Goal: Book appointment/travel/reservation

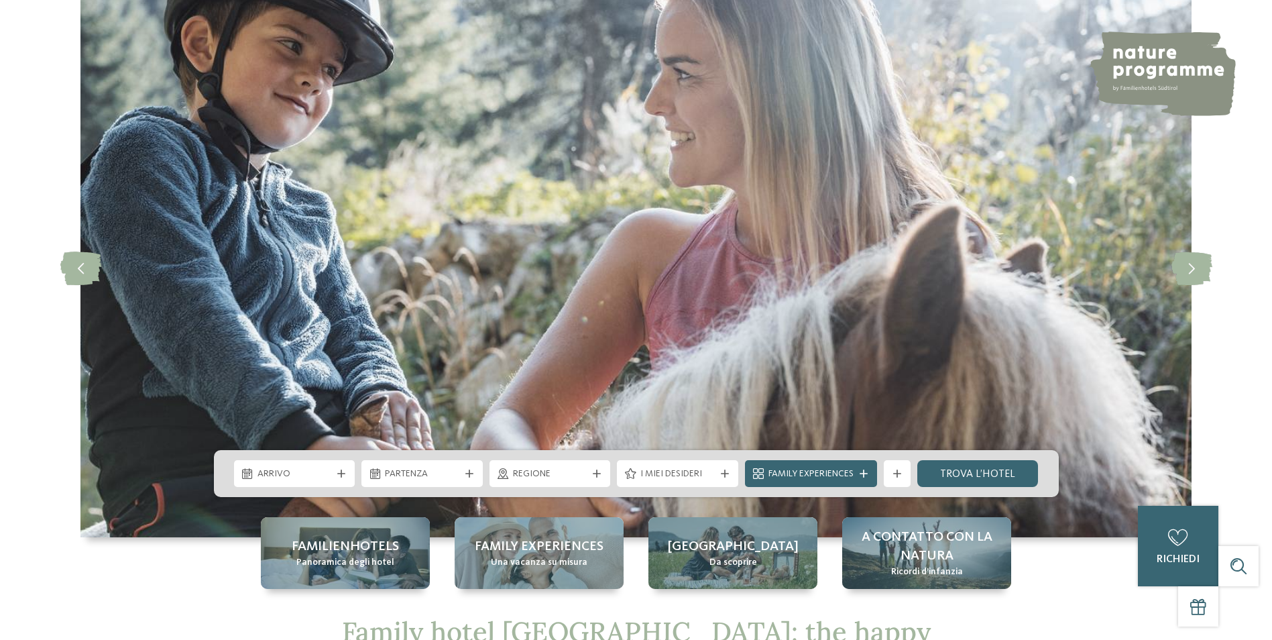
scroll to position [201, 0]
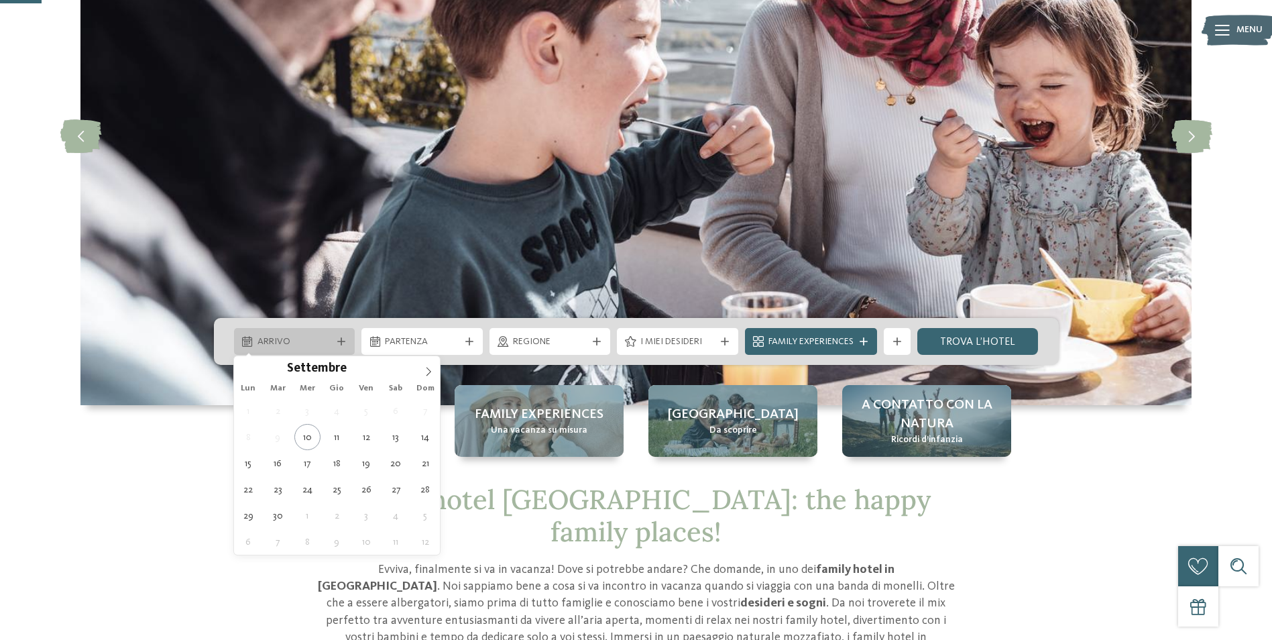
click at [338, 341] on icon at bounding box center [341, 341] width 8 height 8
click at [425, 372] on icon at bounding box center [428, 371] width 9 height 9
type input "****"
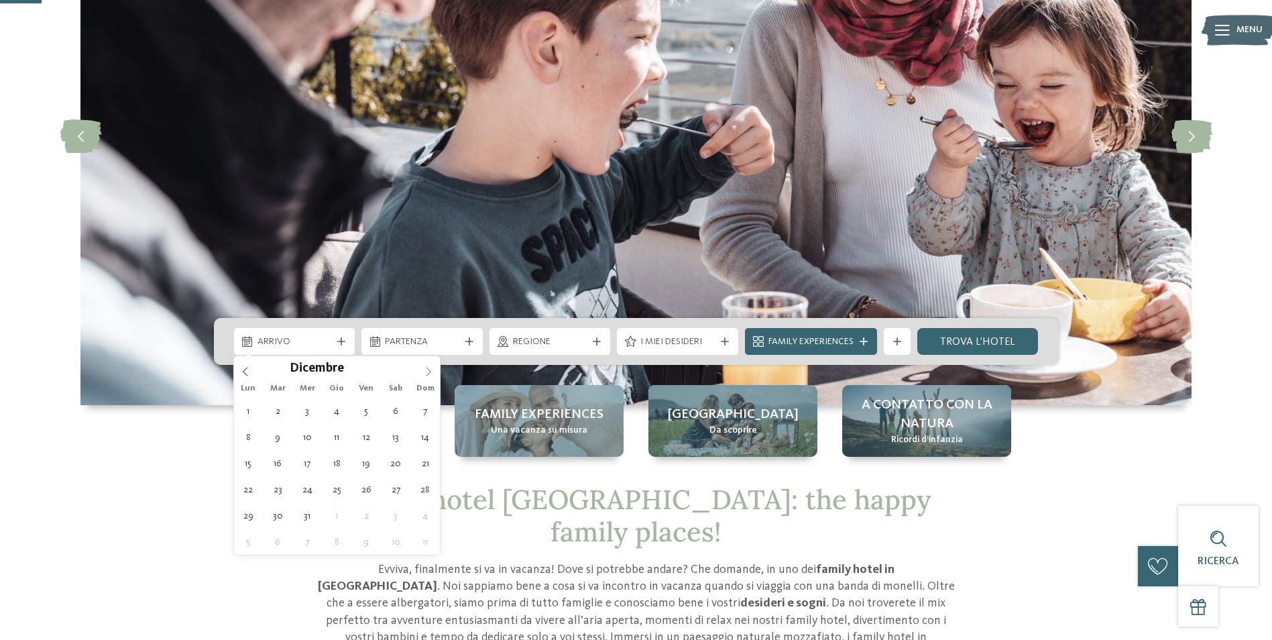
click at [425, 372] on icon at bounding box center [428, 371] width 9 height 9
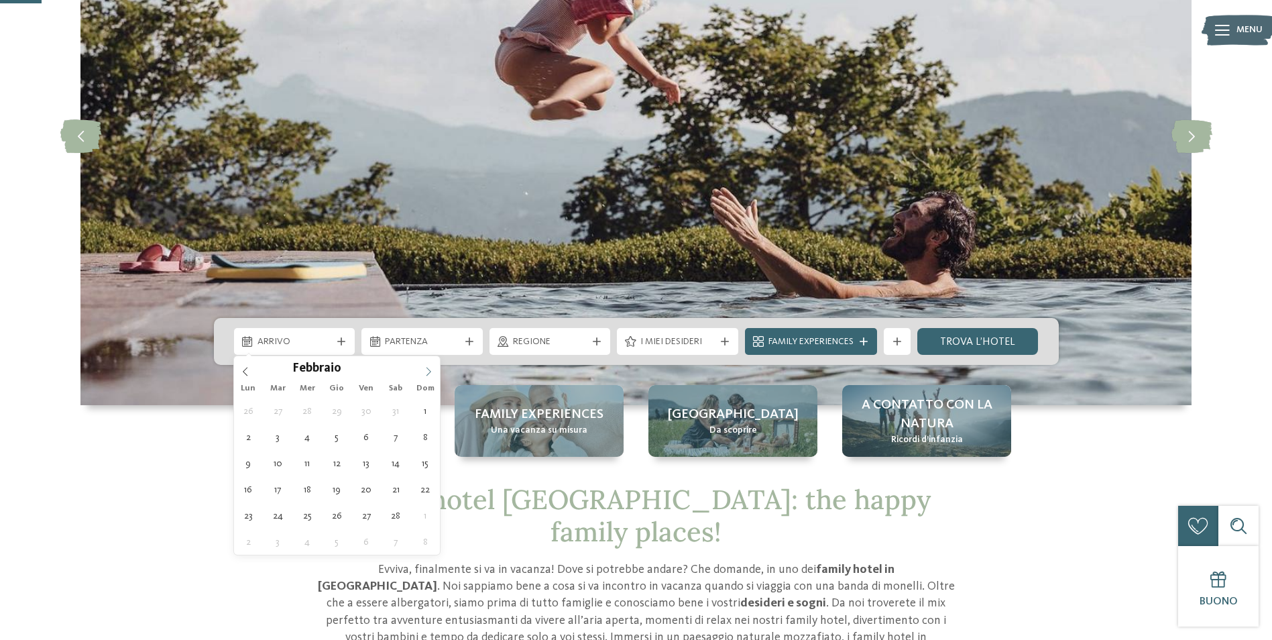
click at [427, 372] on icon at bounding box center [428, 371] width 9 height 9
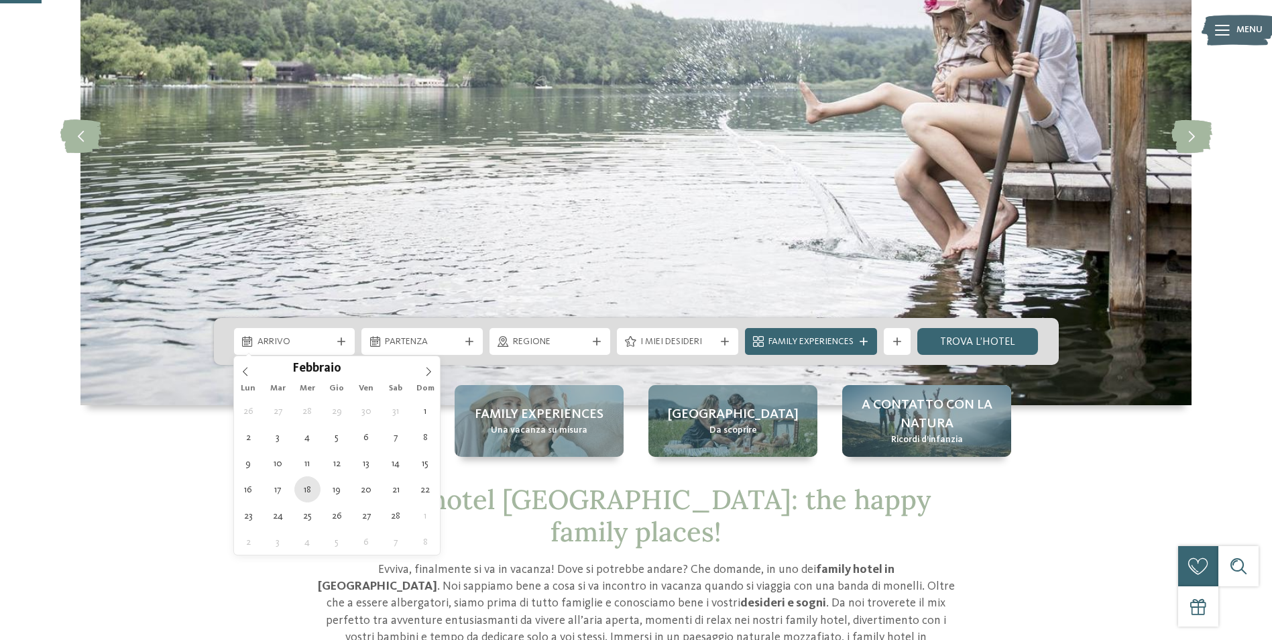
type div "[DATE]"
type input "****"
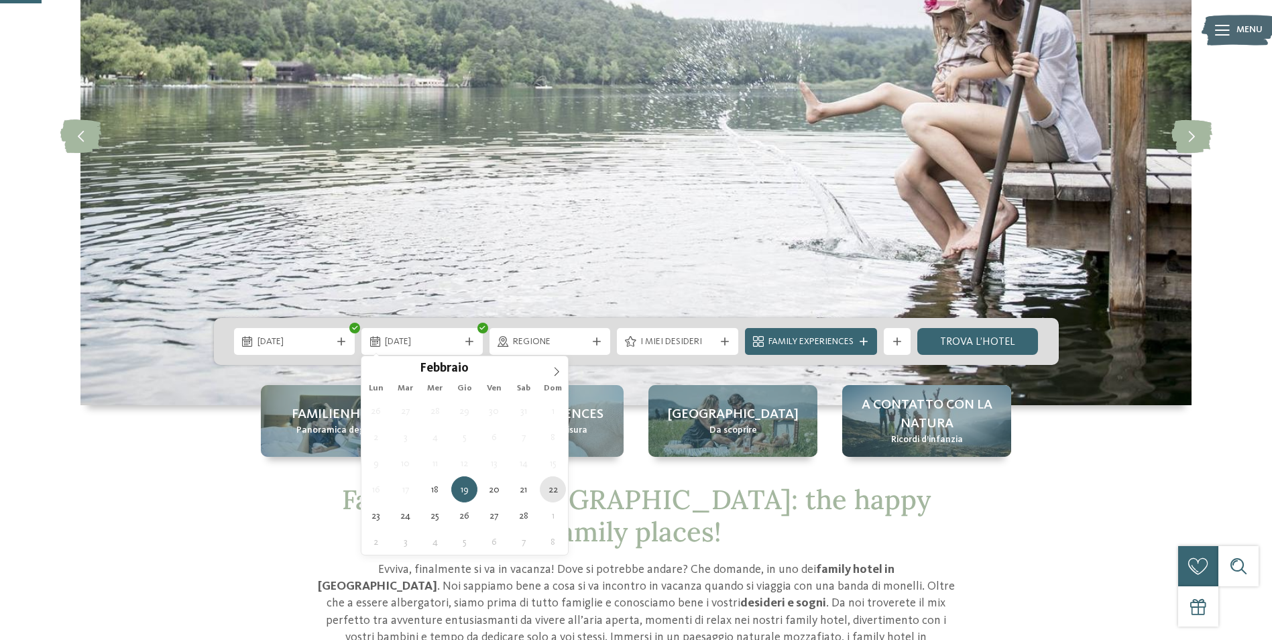
type div "[DATE]"
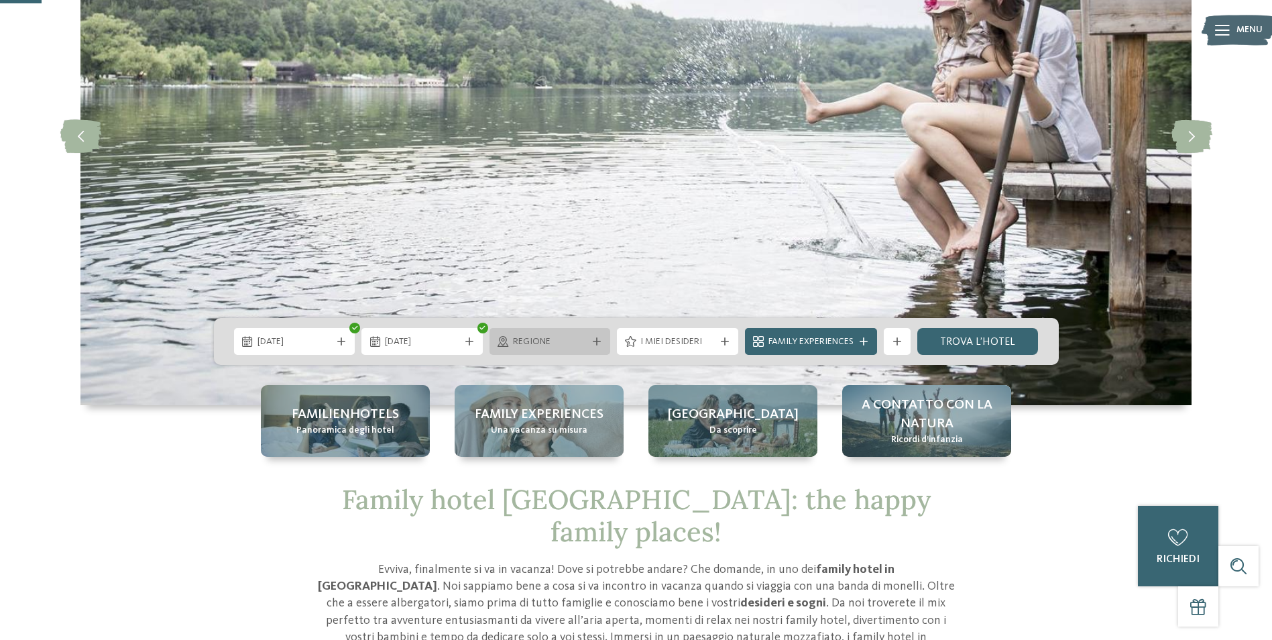
click at [568, 347] on span "Regione" at bounding box center [550, 341] width 74 height 13
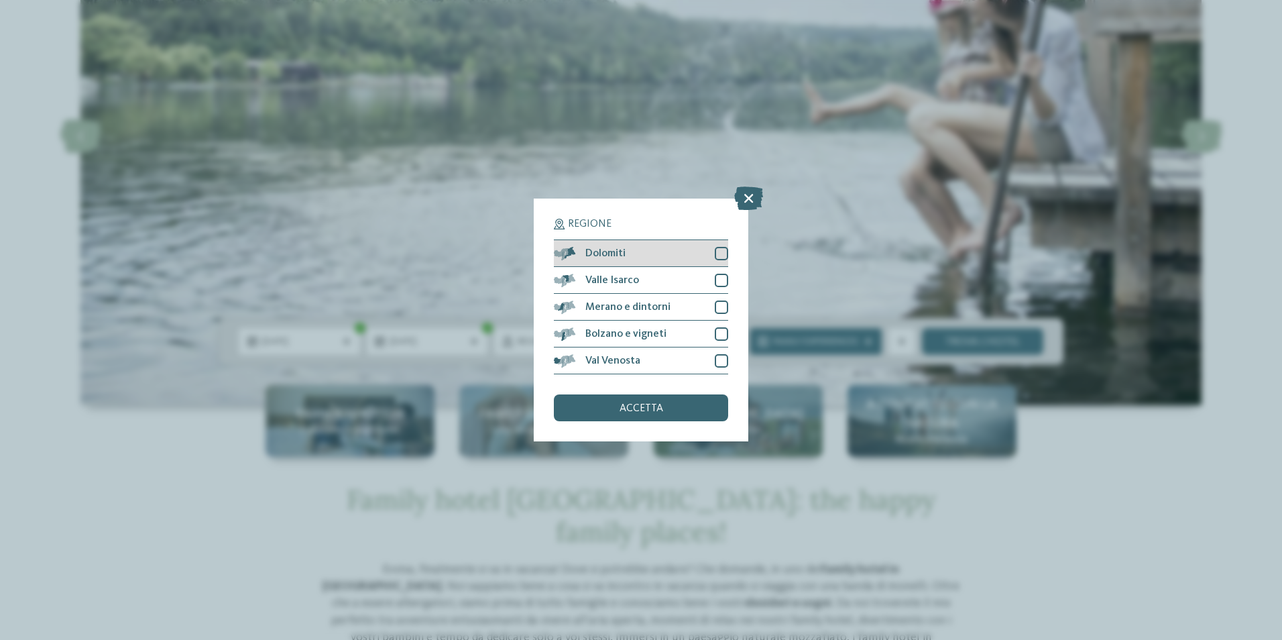
click at [718, 250] on div at bounding box center [721, 253] width 13 height 13
click at [665, 410] on div "accetta" at bounding box center [641, 407] width 174 height 27
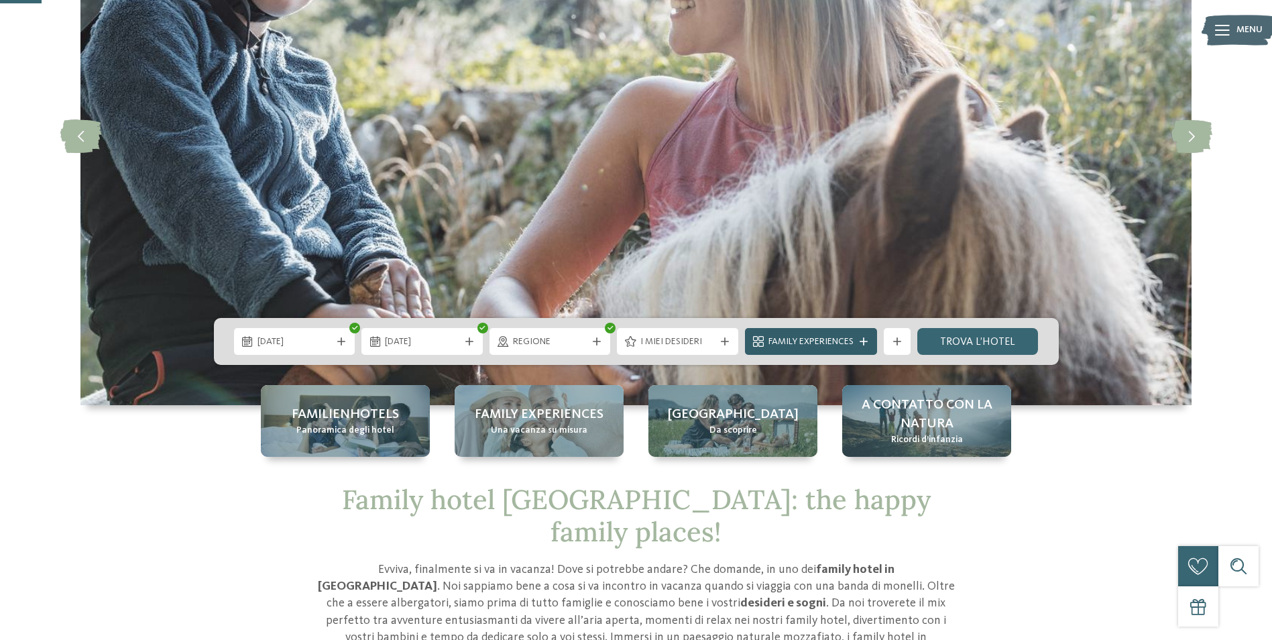
click at [848, 344] on span "Family Experiences" at bounding box center [811, 341] width 85 height 13
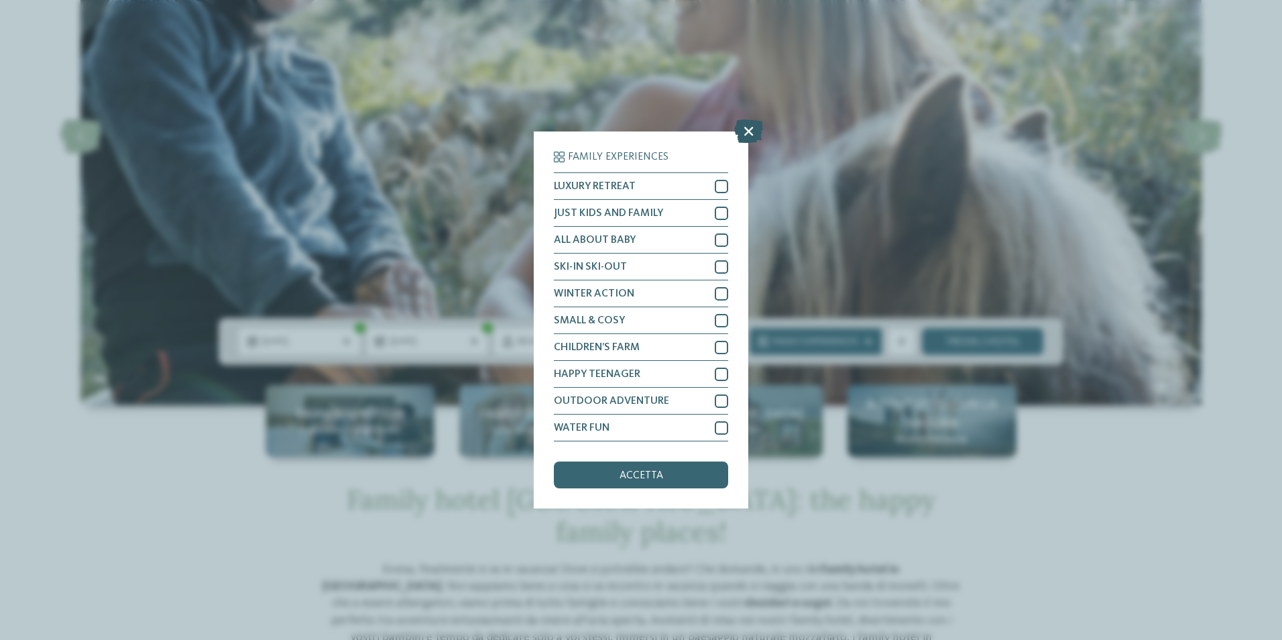
click at [746, 132] on icon at bounding box center [748, 130] width 29 height 23
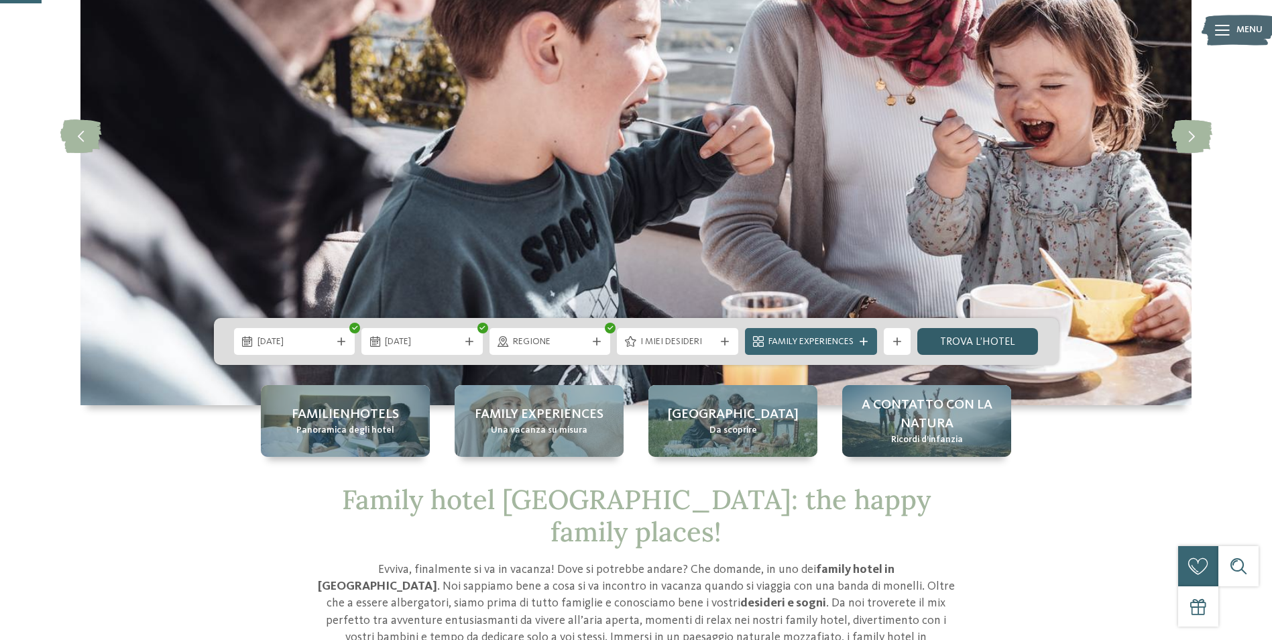
click at [978, 338] on link "trova l’hotel" at bounding box center [977, 341] width 121 height 27
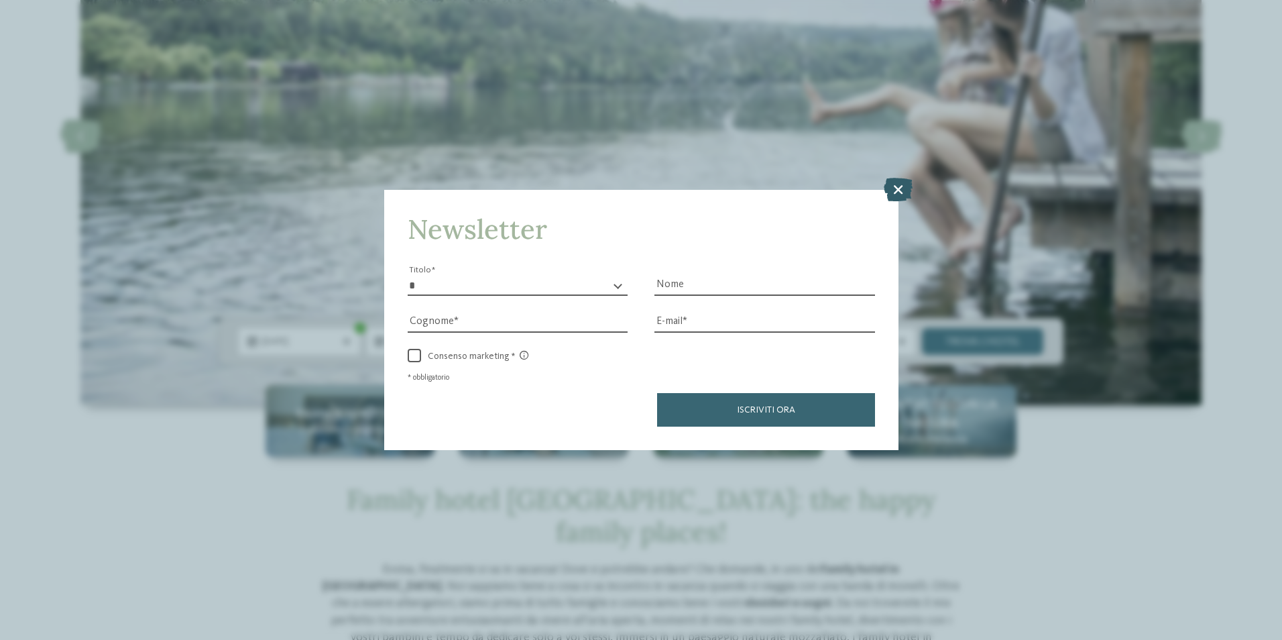
click at [897, 184] on icon at bounding box center [898, 188] width 29 height 23
